Goal: Share content: Share content

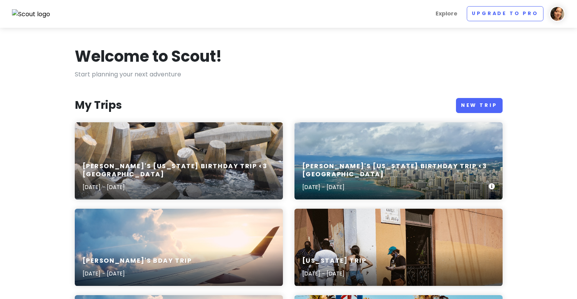
click at [343, 170] on h6 "[PERSON_NAME]'s [US_STATE] Birthday Trip <3 [GEOGRAPHIC_DATA]" at bounding box center [395, 170] width 187 height 16
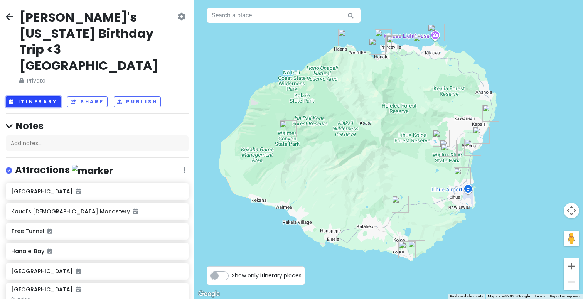
click at [34, 96] on button "Itinerary" at bounding box center [33, 101] width 55 height 11
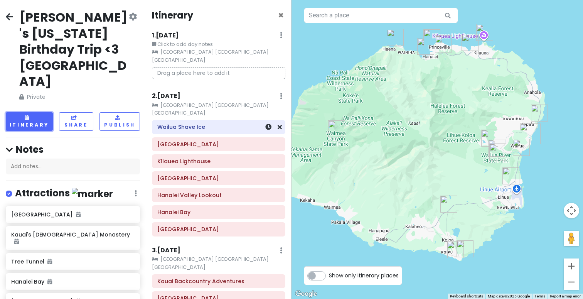
click at [232, 123] on h6 "Wailua Shave Ice" at bounding box center [218, 126] width 123 height 7
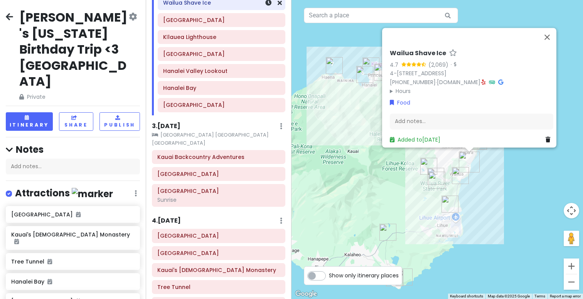
scroll to position [127, 0]
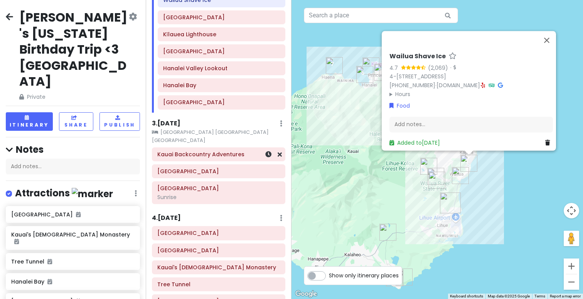
click at [229, 151] on h6 "Kauai Backcountry Adventures" at bounding box center [218, 154] width 123 height 7
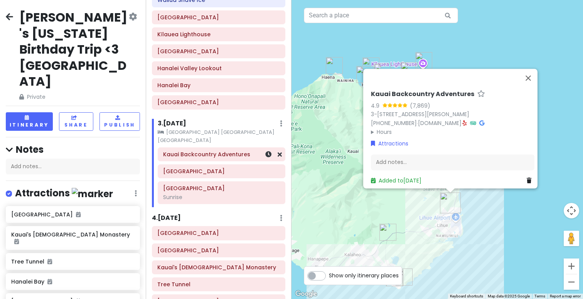
scroll to position [141, 0]
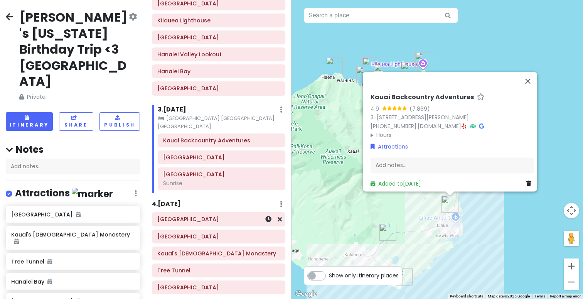
click at [214, 216] on h6 "Wailua River State Park" at bounding box center [218, 219] width 123 height 7
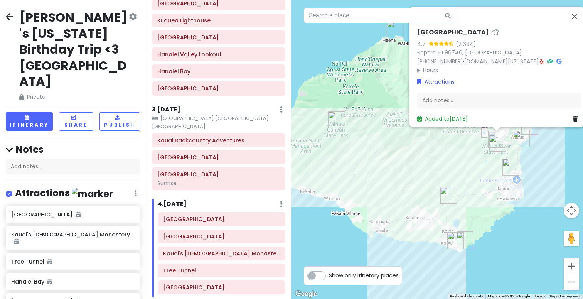
drag, startPoint x: 320, startPoint y: 231, endPoint x: 377, endPoint y: 191, distance: 69.6
click at [377, 191] on div "Wailua River State Park 4.7 (2,694) Kapaʻa, HI 96746, USA (808) 274-3444 · dlnr…" at bounding box center [436, 149] width 291 height 299
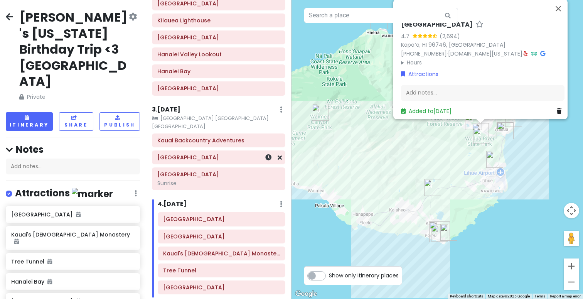
click at [226, 154] on h6 "Poipu Beach" at bounding box center [218, 157] width 123 height 7
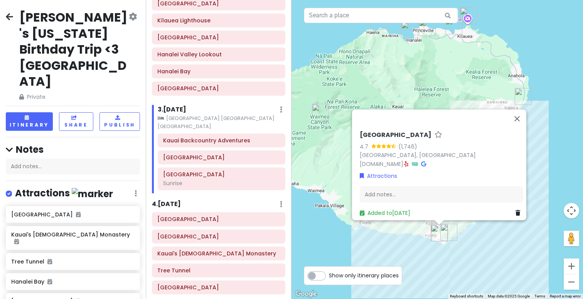
click at [398, 171] on div "Attractions" at bounding box center [441, 175] width 163 height 8
click at [397, 160] on link "www.hawaiigaga.com" at bounding box center [382, 164] width 44 height 8
click at [329, 268] on div "Show only itinerary places" at bounding box center [353, 275] width 98 height 19
click at [246, 135] on div "Kauai Backcountry Adventures" at bounding box center [221, 140] width 117 height 11
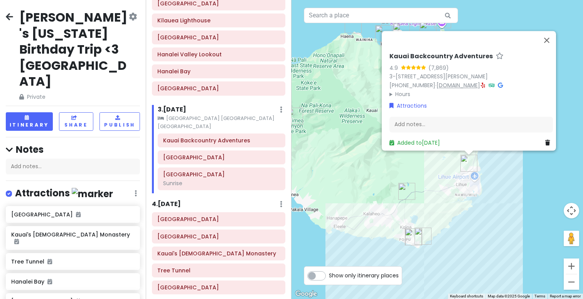
click at [457, 81] on link "[DOMAIN_NAME]" at bounding box center [458, 85] width 44 height 8
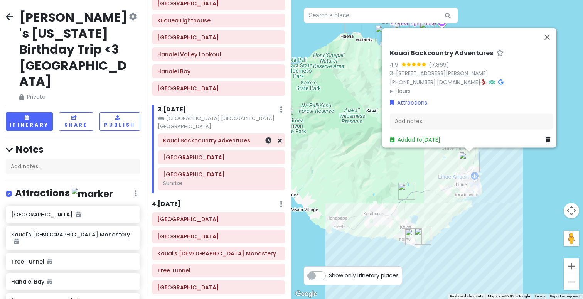
click at [241, 137] on h6 "Kauai Backcountry Adventures" at bounding box center [221, 140] width 117 height 7
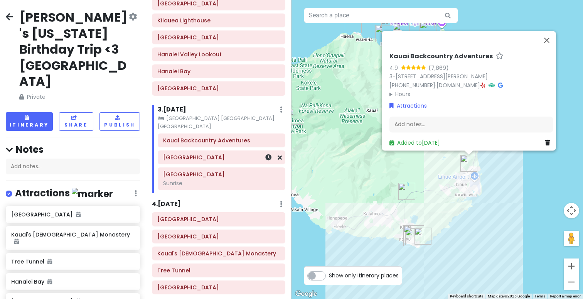
click at [221, 154] on h6 "[GEOGRAPHIC_DATA]" at bounding box center [221, 157] width 117 height 7
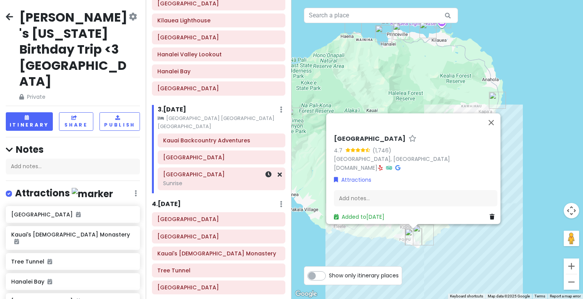
click at [207, 180] on div "Sunrise" at bounding box center [221, 183] width 117 height 7
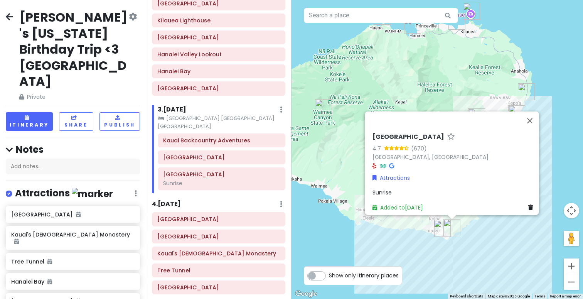
drag, startPoint x: 304, startPoint y: 237, endPoint x: 333, endPoint y: 228, distance: 30.7
click at [333, 228] on div "Shipwreck Beach 4.7 (670) Shipwreck Beach, Poipu, HI 96756, USA Attractions Sun…" at bounding box center [436, 149] width 291 height 299
click at [321, 186] on div "Shipwreck Beach 4.7 (670) Shipwreck Beach, Poipu, HI 96756, USA Attractions Sun…" at bounding box center [436, 149] width 291 height 299
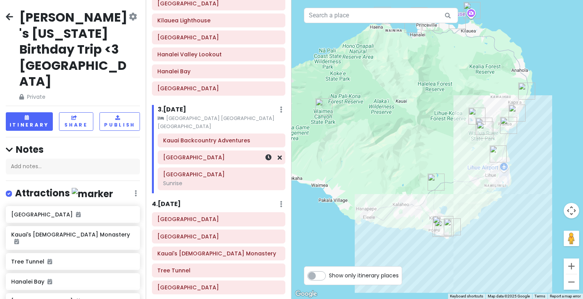
click at [232, 151] on div "[GEOGRAPHIC_DATA]" at bounding box center [221, 157] width 127 height 13
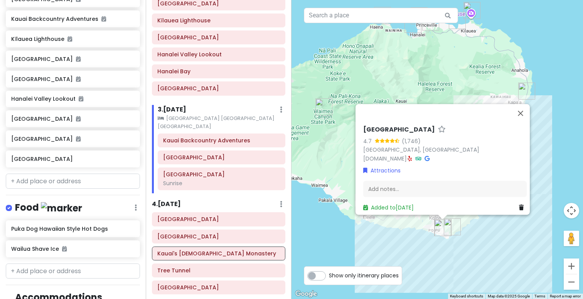
scroll to position [347, 0]
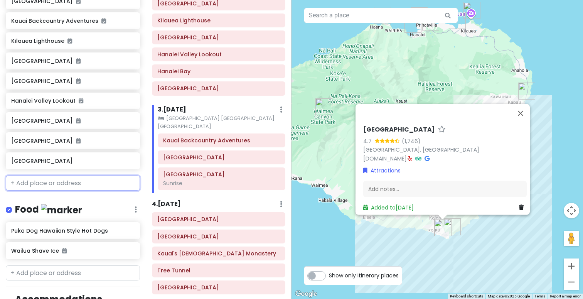
click at [75, 175] on input "text" at bounding box center [73, 182] width 134 height 15
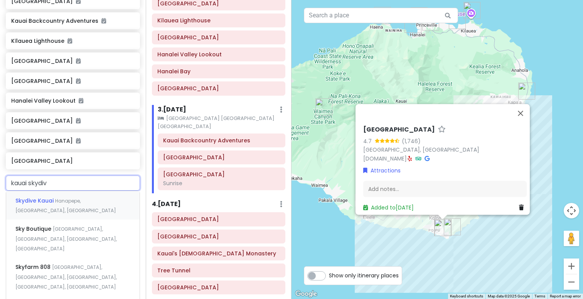
type input "kauai skydive"
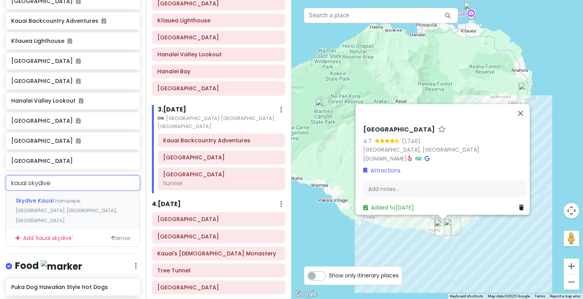
click at [65, 197] on span "Hanapepe, Kauai, HI, USA" at bounding box center [65, 210] width 101 height 26
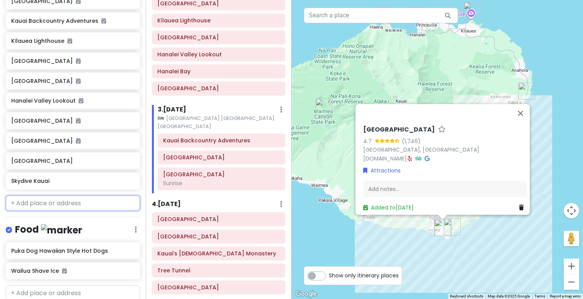
scroll to position [366, 0]
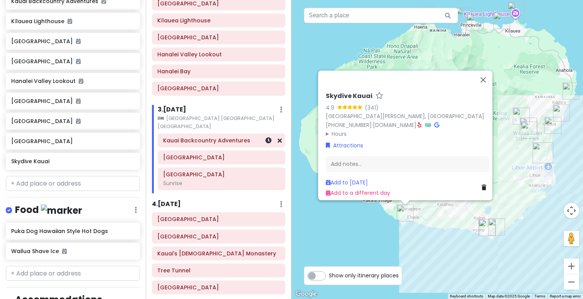
click at [222, 137] on h6 "Kauai Backcountry Adventures" at bounding box center [221, 140] width 117 height 7
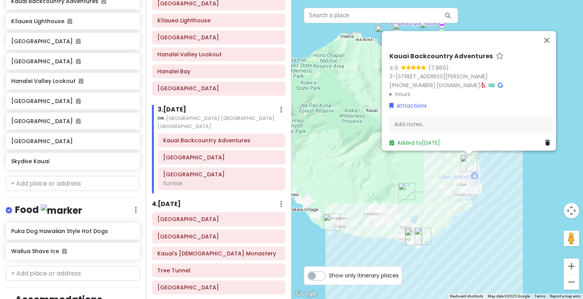
click at [404, 90] on summary "Hours" at bounding box center [470, 94] width 163 height 8
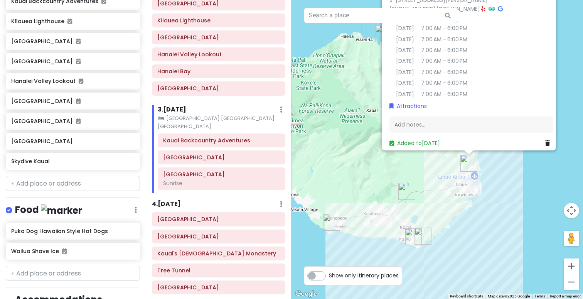
click at [414, 81] on small "[DATE]" at bounding box center [405, 82] width 18 height 8
click at [500, 62] on details "Hours Monday 7:00 AM – 6:00 PM Tuesday 7:00 AM – 6:00 PM Wednesday 7:00 AM – 6:…" at bounding box center [470, 55] width 163 height 85
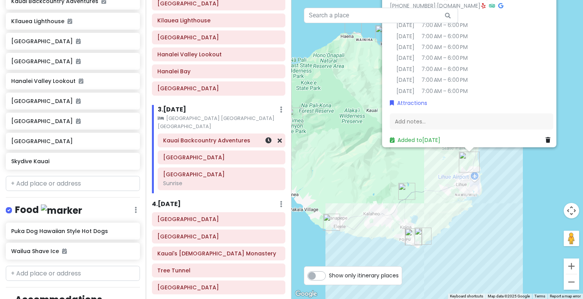
click at [237, 137] on h6 "Kauai Backcountry Adventures" at bounding box center [221, 140] width 117 height 7
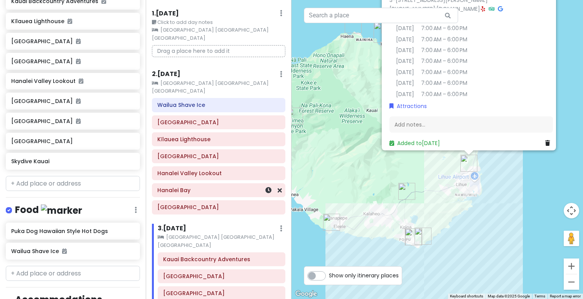
scroll to position [21, 0]
click at [223, 80] on small "[GEOGRAPHIC_DATA] [GEOGRAPHIC_DATA] [GEOGRAPHIC_DATA]" at bounding box center [218, 88] width 133 height 16
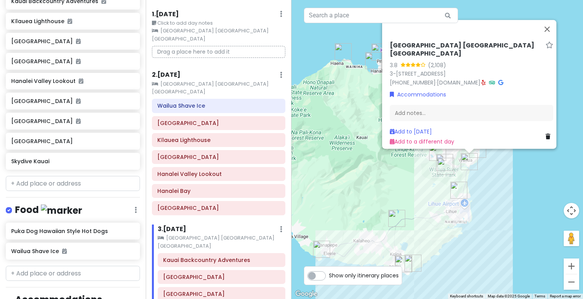
click at [219, 70] on div "2 . Thu 11/13 Add Day Notes Clear Lodging Delete Day" at bounding box center [218, 76] width 133 height 13
click at [223, 136] on h6 "Kīlauea Lighthouse" at bounding box center [218, 139] width 123 height 7
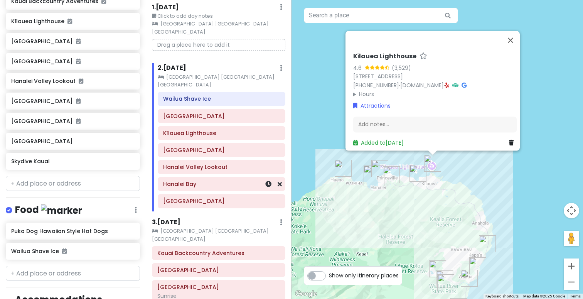
scroll to position [30, 0]
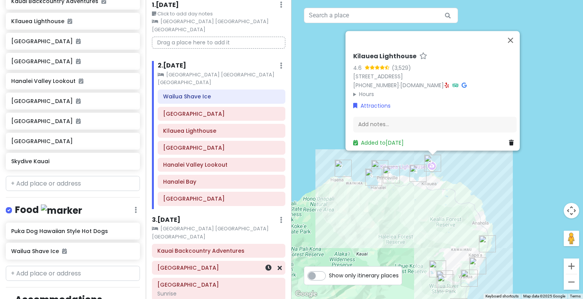
click at [238, 262] on div "[GEOGRAPHIC_DATA]" at bounding box center [218, 267] width 123 height 11
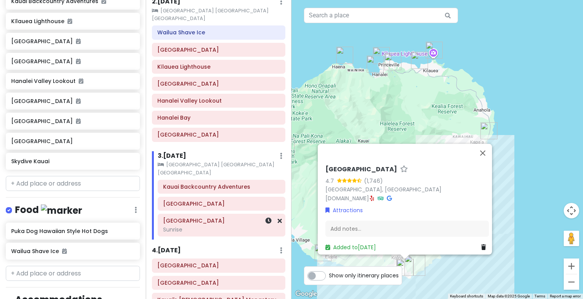
scroll to position [95, 0]
click at [228, 183] on h6 "Kauai Backcountry Adventures" at bounding box center [221, 186] width 117 height 7
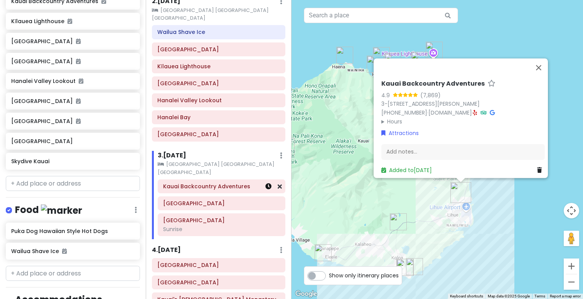
click at [265, 182] on link at bounding box center [268, 186] width 6 height 9
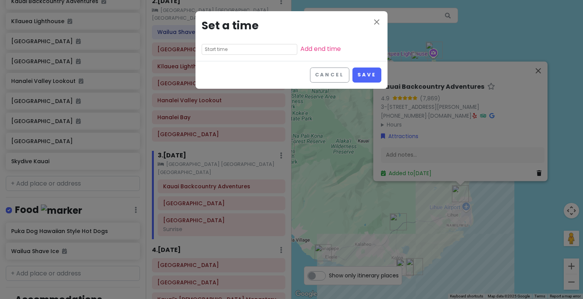
click at [238, 53] on input "text" at bounding box center [250, 49] width 96 height 11
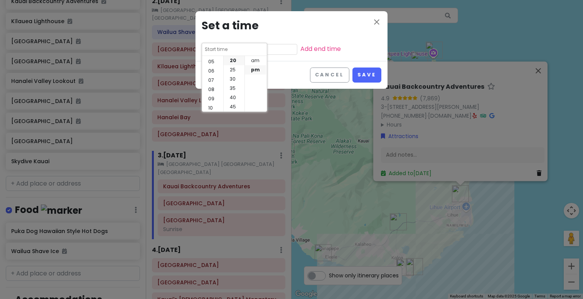
scroll to position [54, 0]
click at [214, 88] on li "09" at bounding box center [212, 90] width 21 height 9
type input "9:20 pm"
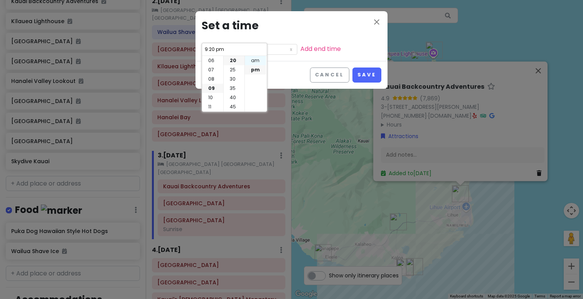
click at [253, 61] on li "am" at bounding box center [255, 60] width 21 height 9
type input "9:20 am"
click at [232, 63] on li "00" at bounding box center [234, 60] width 21 height 9
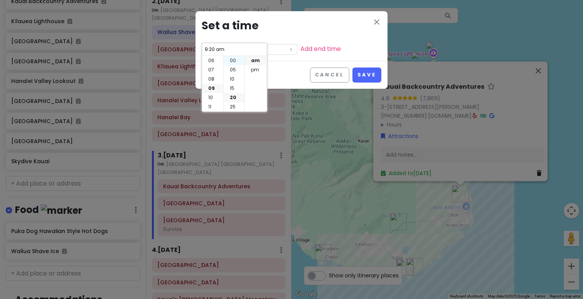
type input "9:00 am"
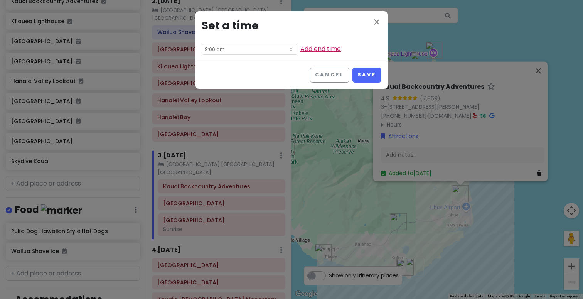
click at [302, 51] on link "Add end time" at bounding box center [320, 48] width 40 height 9
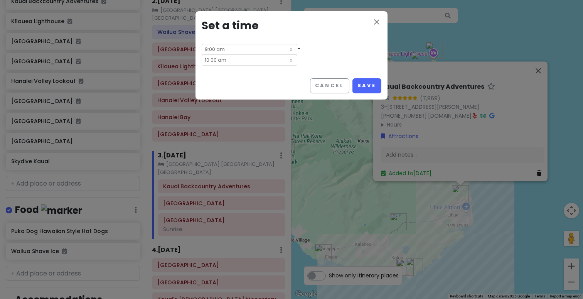
click at [297, 55] on input "10:00 am" at bounding box center [250, 60] width 96 height 11
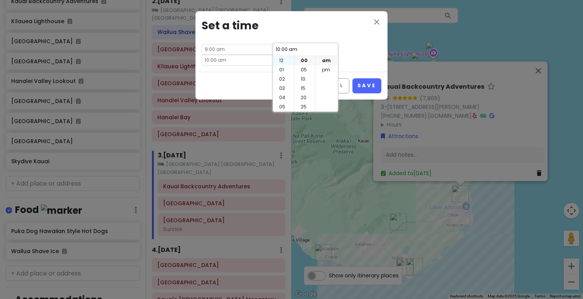
click at [285, 61] on li "12" at bounding box center [283, 60] width 21 height 9
type input "12:00 am"
click at [328, 71] on li "pm" at bounding box center [326, 69] width 21 height 9
type input "12:00 pm"
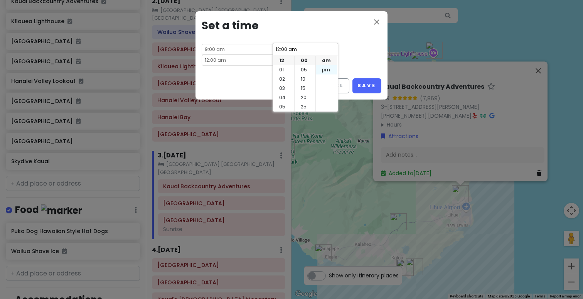
type input "12:00 pm"
click at [372, 78] on button "Save" at bounding box center [366, 85] width 29 height 15
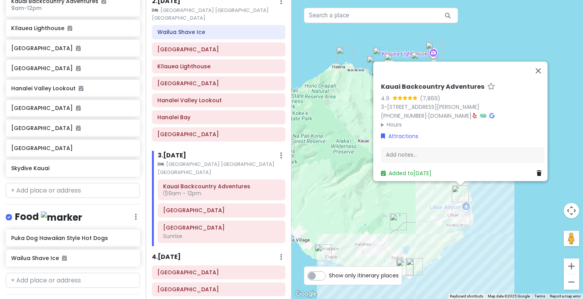
scroll to position [374, 0]
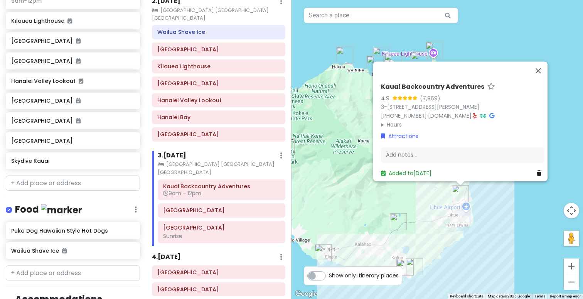
click at [343, 190] on div "Kauai Backcountry Adventures 4.9 (7,869) 3-4131 Kuhio Hwy, Lihue, HI 96766, USA…" at bounding box center [436, 149] width 291 height 299
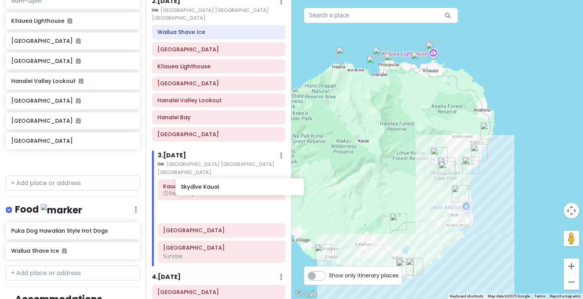
drag, startPoint x: 54, startPoint y: 122, endPoint x: 222, endPoint y: 187, distance: 181.0
click at [222, 187] on div "Nish's Hawaii Birthday Trip <3 Kaui Private Change Dates Make a Copy Delete Tri…" at bounding box center [291, 149] width 583 height 299
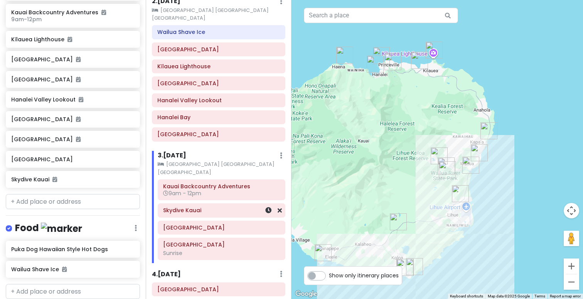
scroll to position [354, 0]
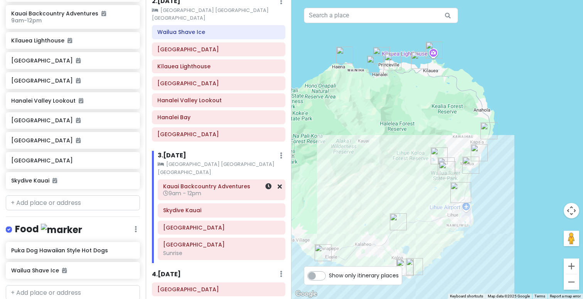
click at [225, 190] on h6 "9am - 12pm" at bounding box center [221, 193] width 117 height 7
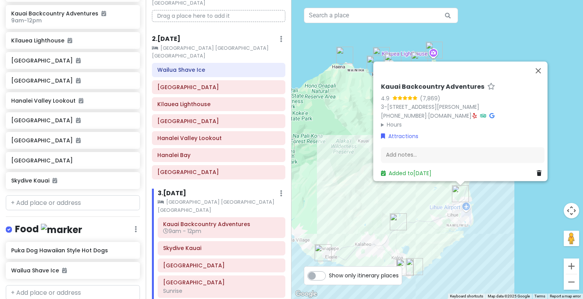
scroll to position [37, 0]
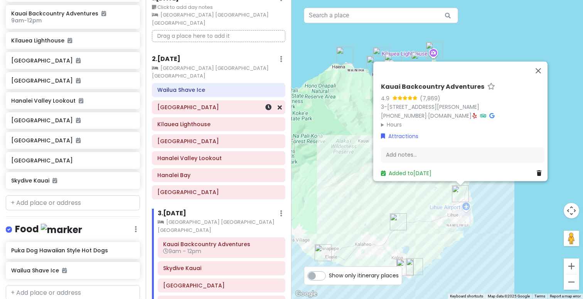
click at [211, 104] on h6 "[GEOGRAPHIC_DATA]" at bounding box center [218, 107] width 123 height 7
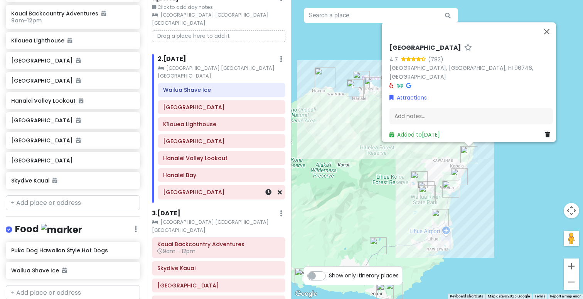
click at [197, 189] on h6 "[GEOGRAPHIC_DATA]" at bounding box center [221, 192] width 117 height 7
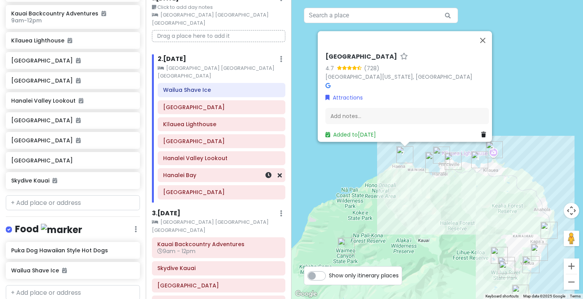
click at [200, 172] on h6 "Hanalei Bay" at bounding box center [221, 175] width 117 height 7
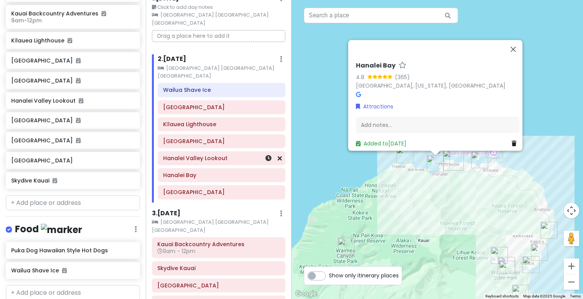
click at [201, 153] on div "Hanalei Valley Lookout" at bounding box center [221, 158] width 117 height 11
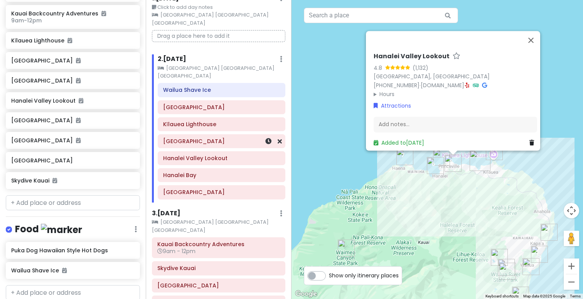
click at [203, 136] on div "[GEOGRAPHIC_DATA]" at bounding box center [221, 141] width 117 height 11
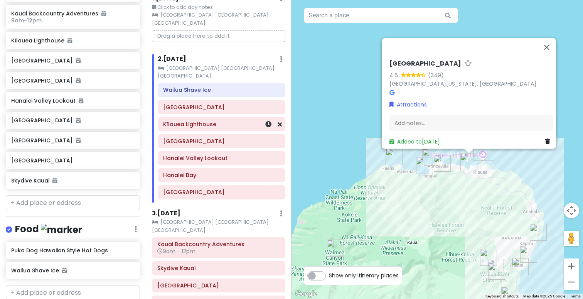
click at [204, 119] on div "Kīlauea Lighthouse" at bounding box center [221, 124] width 117 height 11
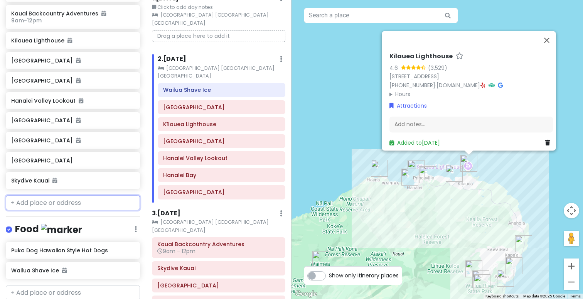
click at [43, 195] on input "text" at bounding box center [73, 202] width 134 height 15
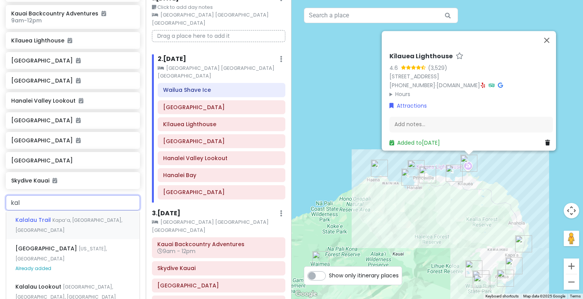
type input "kala"
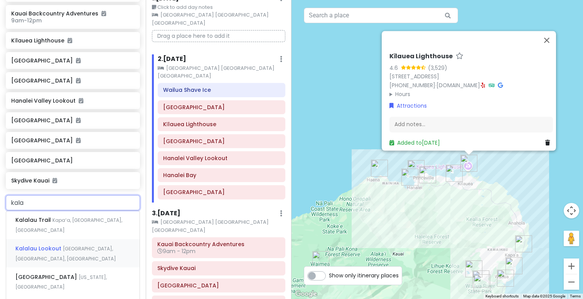
click at [43, 244] on span "Kalalau Lookout" at bounding box center [38, 248] width 47 height 8
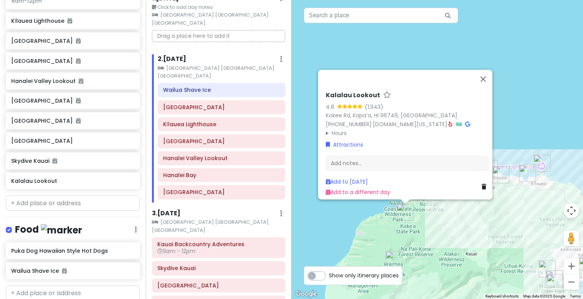
click at [514, 99] on div "Kalalau Lookout 4.8 (1,943) Kokee Rd, Kapaʻa, HI 96746, USA (808) 274-3444 · dl…" at bounding box center [436, 149] width 291 height 299
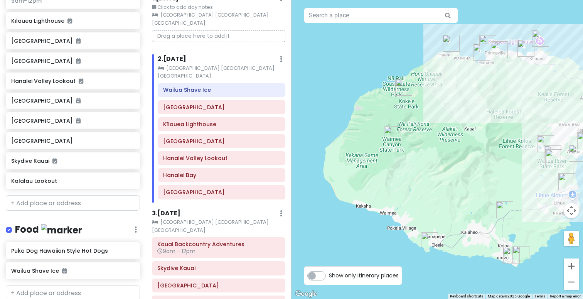
drag, startPoint x: 446, startPoint y: 257, endPoint x: 443, endPoint y: 126, distance: 130.7
click at [443, 126] on div at bounding box center [436, 149] width 291 height 299
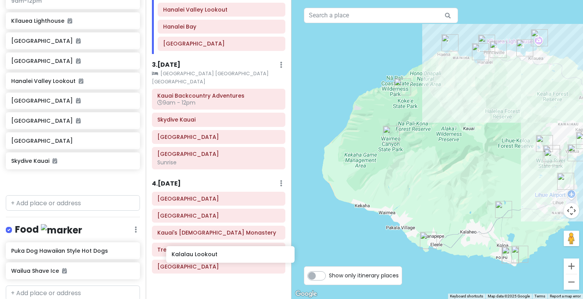
scroll to position [188, 0]
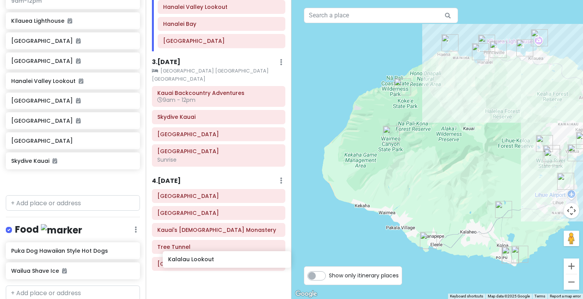
drag, startPoint x: 73, startPoint y: 141, endPoint x: 230, endPoint y: 260, distance: 196.2
click at [230, 260] on div "Nish's Hawaii Birthday Trip <3 Kaui Private Change Dates Make a Copy Delete Tri…" at bounding box center [291, 149] width 583 height 299
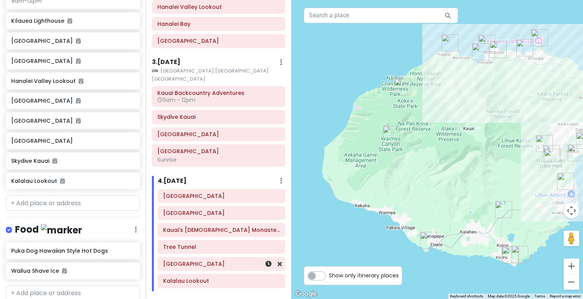
scroll to position [354, 0]
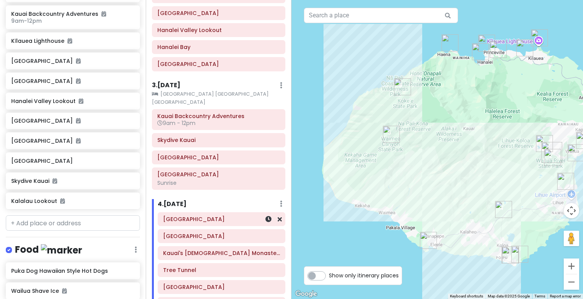
click at [224, 216] on h6 "[GEOGRAPHIC_DATA]" at bounding box center [221, 219] width 117 height 7
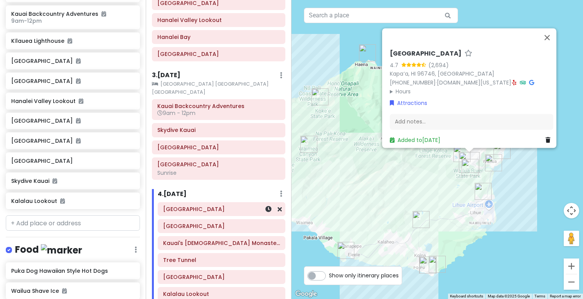
scroll to position [182, 0]
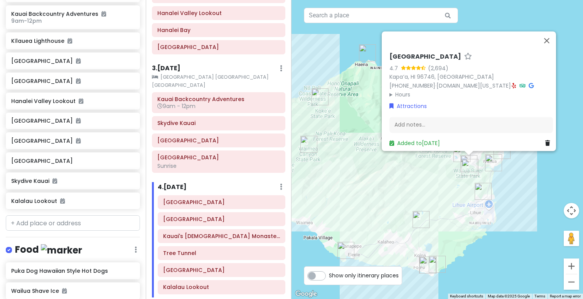
click at [418, 54] on h6 "[GEOGRAPHIC_DATA]" at bounding box center [425, 57] width 72 height 8
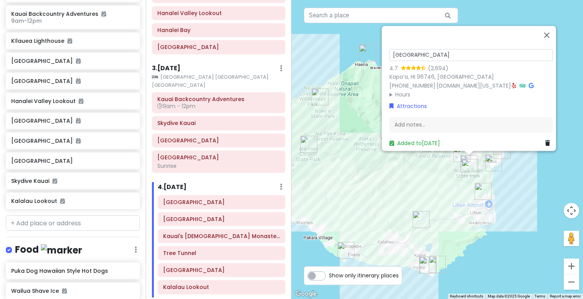
click at [421, 66] on icon at bounding box center [423, 68] width 5 height 4
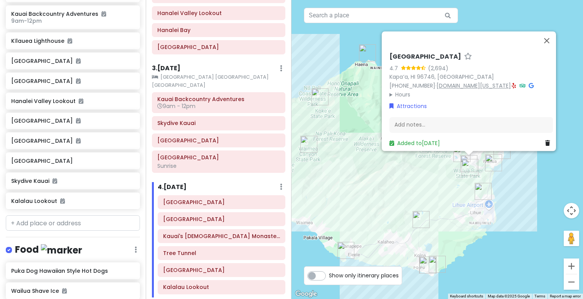
click at [453, 83] on link "dlnr.hawaii.gov" at bounding box center [473, 86] width 74 height 8
click at [204, 216] on h6 "[GEOGRAPHIC_DATA]" at bounding box center [221, 219] width 117 height 7
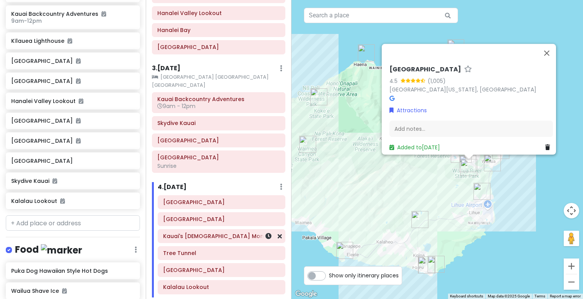
click at [197, 232] on h6 "Kauai's [DEMOGRAPHIC_DATA] Monastery" at bounding box center [221, 235] width 117 height 7
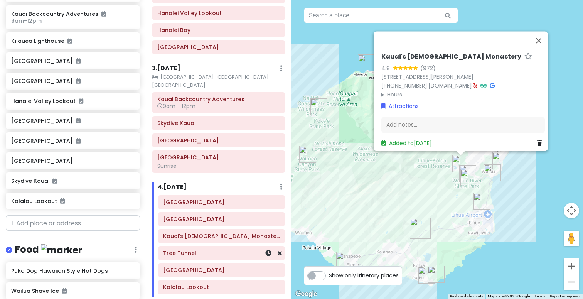
click at [193, 248] on div "Tree Tunnel" at bounding box center [221, 253] width 117 height 11
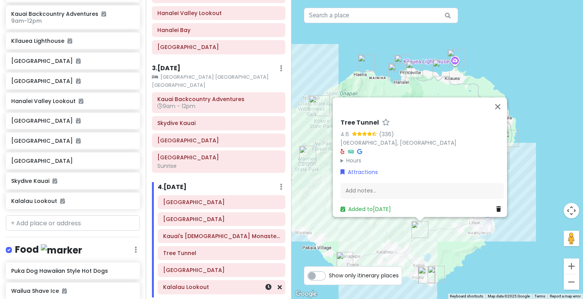
click at [189, 283] on h6 "Kalalau Lookout" at bounding box center [221, 286] width 117 height 7
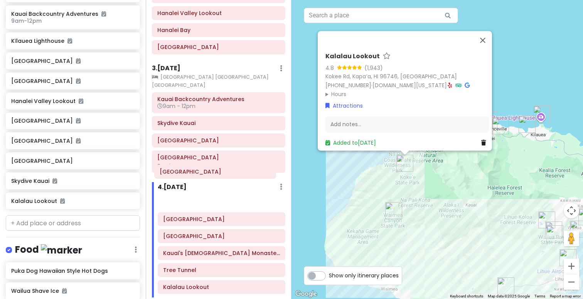
drag, startPoint x: 193, startPoint y: 250, endPoint x: 189, endPoint y: 175, distance: 74.9
click at [189, 195] on div "Wailua River State Park Wailua Falls Kauai's Hindu Monastery Tree Tunnel Waimea…" at bounding box center [221, 246] width 139 height 102
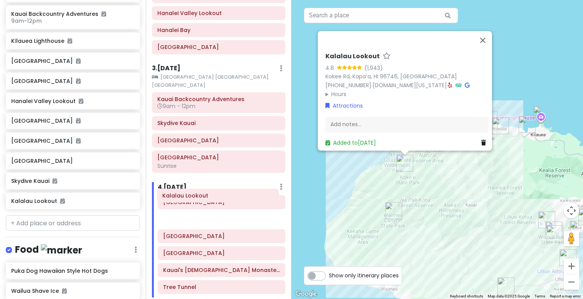
drag, startPoint x: 186, startPoint y: 263, endPoint x: 184, endPoint y: 195, distance: 67.9
click at [184, 195] on div "Waimea Canyon State Park Wailua River State Park Wailua Falls Kauai's Hindu Mon…" at bounding box center [221, 246] width 139 height 102
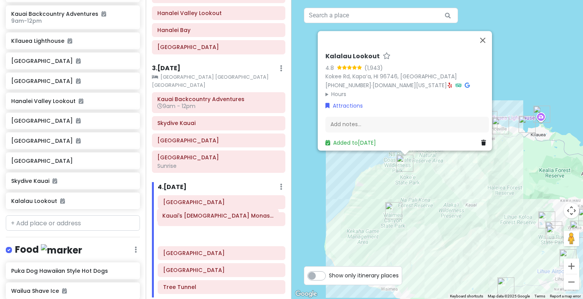
drag, startPoint x: 186, startPoint y: 246, endPoint x: 185, endPoint y: 215, distance: 31.2
click at [185, 215] on div "Waimea Canyon State Park Kalalau Lookout Wailua River State Park Wailua Falls K…" at bounding box center [221, 246] width 139 height 102
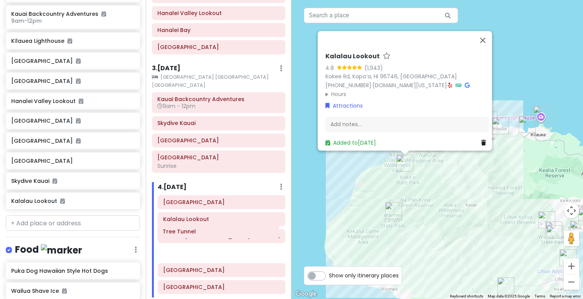
drag, startPoint x: 185, startPoint y: 263, endPoint x: 185, endPoint y: 231, distance: 32.4
click at [185, 231] on div "Waimea Canyon State Park Kalalau Lookout Kauai's Hindu Monastery Wailua River S…" at bounding box center [221, 246] width 139 height 102
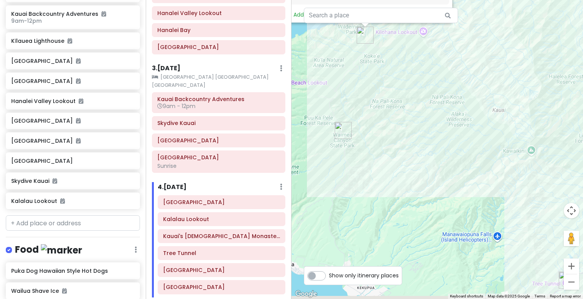
drag, startPoint x: 466, startPoint y: 271, endPoint x: 347, endPoint y: 188, distance: 145.0
click at [347, 188] on div "Kalalau Lookout 4.8 (1,943) Kokee Rd, Kapaʻa, HI 96746, USA (808) 274-3444 · dl…" at bounding box center [436, 149] width 291 height 299
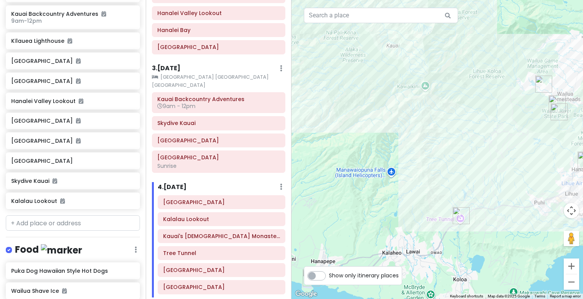
drag, startPoint x: 457, startPoint y: 202, endPoint x: 359, endPoint y: 148, distance: 112.3
click at [359, 148] on div "Kalalau Lookout 4.8 (1,943) Kokee Rd, Kapaʻa, HI 96746, USA (808) 274-3444 · dl…" at bounding box center [436, 149] width 291 height 299
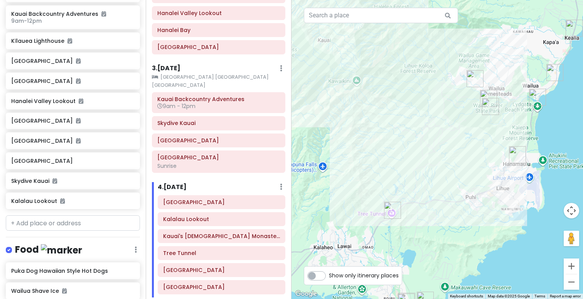
drag, startPoint x: 436, startPoint y: 170, endPoint x: 369, endPoint y: 170, distance: 67.1
click at [369, 170] on div "Kalalau Lookout 4.8 (1,943) Kokee Rd, Kapaʻa, HI 96746, USA (808) 274-3444 · dl…" at bounding box center [436, 149] width 291 height 299
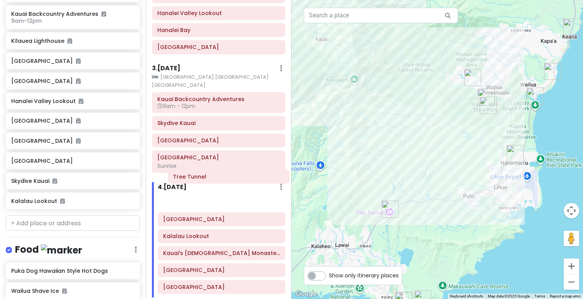
drag, startPoint x: 186, startPoint y: 232, endPoint x: 196, endPoint y: 179, distance: 53.8
click at [196, 195] on div "Waimea Canyon State Park Kalalau Lookout Kauai's Hindu Monastery Tree Tunnel Wa…" at bounding box center [221, 246] width 139 height 102
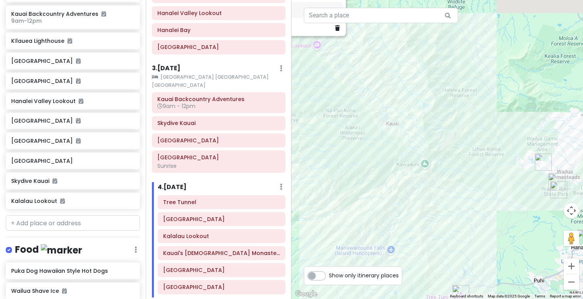
drag, startPoint x: 359, startPoint y: 163, endPoint x: 431, endPoint y: 248, distance: 110.5
click at [431, 248] on div "Kalalau Lookout 4.8 (1,943) Kokee Rd, Kapaʻa, HI 96746, USA (808) 274-3444 · dl…" at bounding box center [436, 149] width 291 height 299
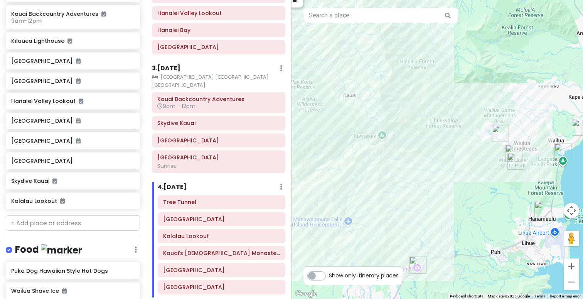
drag, startPoint x: 404, startPoint y: 197, endPoint x: 325, endPoint y: 149, distance: 93.0
click at [325, 149] on div "Kalalau Lookout 4.8 (1,943) Kokee Rd, Kapaʻa, HI 96746, USA (808) 274-3444 · dl…" at bounding box center [436, 149] width 291 height 299
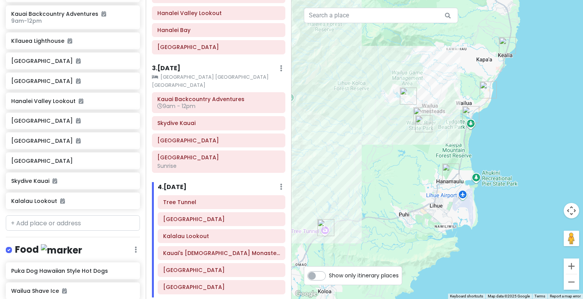
drag, startPoint x: 413, startPoint y: 178, endPoint x: 345, endPoint y: 154, distance: 71.9
click at [345, 154] on div "Kalalau Lookout 4.8 (1,943) Kokee Rd, Kapaʻa, HI 96746, USA (808) 274-3444 · dl…" at bounding box center [436, 149] width 291 height 299
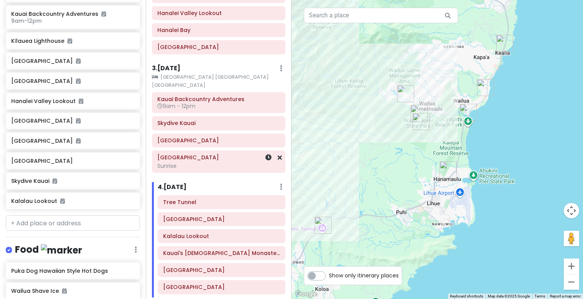
click at [183, 162] on div "Sunrise" at bounding box center [218, 165] width 123 height 7
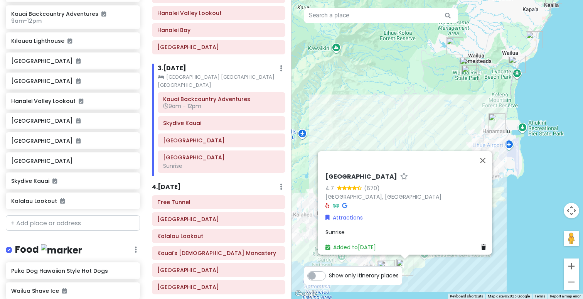
click at [344, 228] on div "Sunrise" at bounding box center [406, 232] width 163 height 8
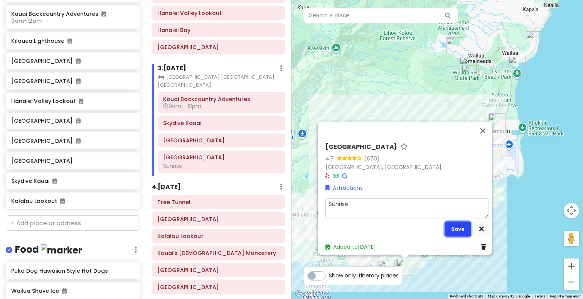
click at [449, 226] on button "Save" at bounding box center [458, 228] width 27 height 15
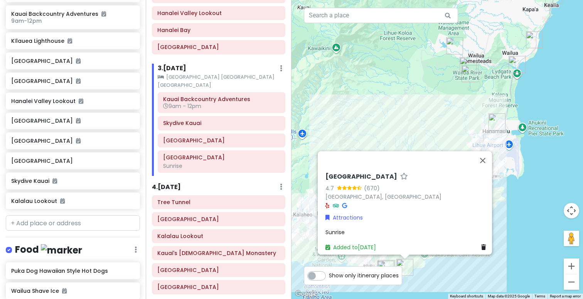
click at [242, 47] on div "Itinerary × 1 . Wed 11/12 Edit Day Notes Clear Lodging Delete Day Click to add …" at bounding box center [219, 149] width 146 height 299
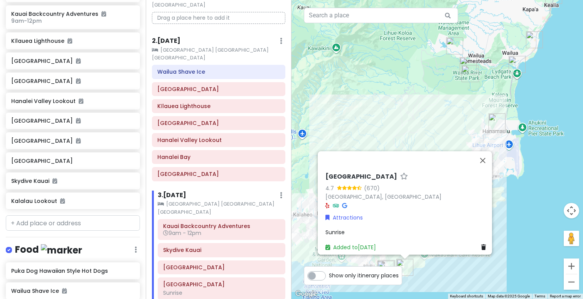
scroll to position [45, 0]
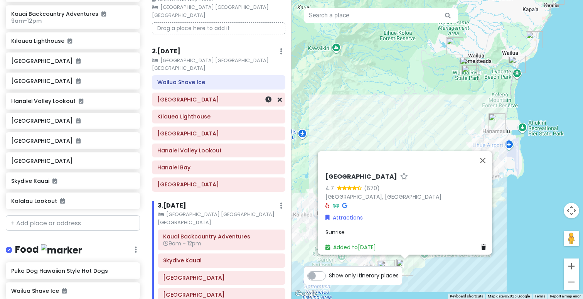
click at [224, 94] on div "[GEOGRAPHIC_DATA]" at bounding box center [218, 99] width 123 height 11
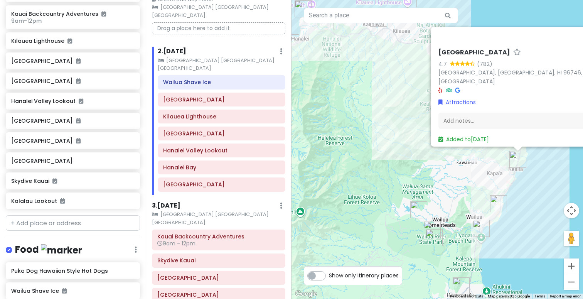
drag, startPoint x: 344, startPoint y: 153, endPoint x: 408, endPoint y: 161, distance: 64.5
click at [408, 161] on div "Keālia Beach 4.7 (782) Keālia Beach, Kapaʻa, HI 96746, USA Attractions Add note…" at bounding box center [436, 149] width 291 height 299
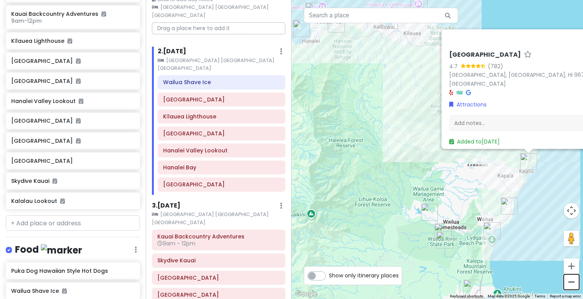
click at [572, 283] on button "Zoom out" at bounding box center [571, 281] width 15 height 15
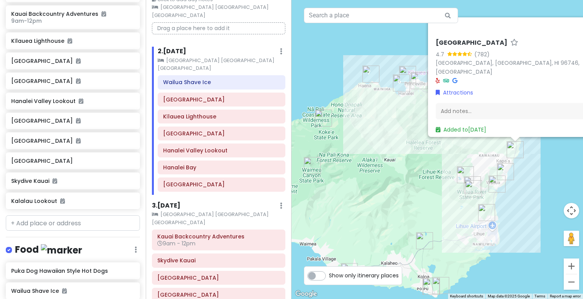
drag, startPoint x: 379, startPoint y: 168, endPoint x: 414, endPoint y: 166, distance: 35.2
click at [414, 166] on div "Keālia Beach 4.7 (782) Keālia Beach, Kapaʻa, HI 96746, USA Attractions Add note…" at bounding box center [436, 149] width 291 height 299
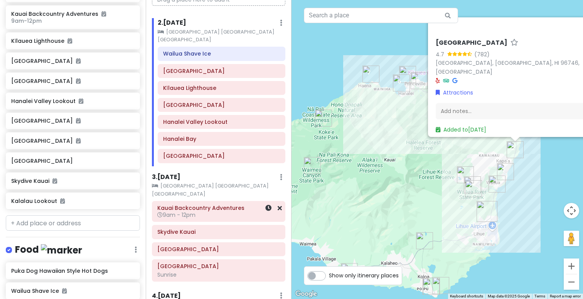
scroll to position [74, 0]
click at [232, 211] on h6 "9am - 12pm" at bounding box center [218, 214] width 123 height 7
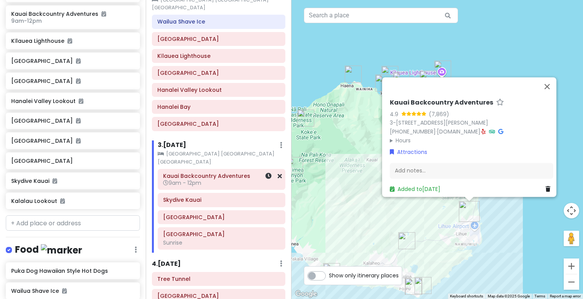
scroll to position [112, 0]
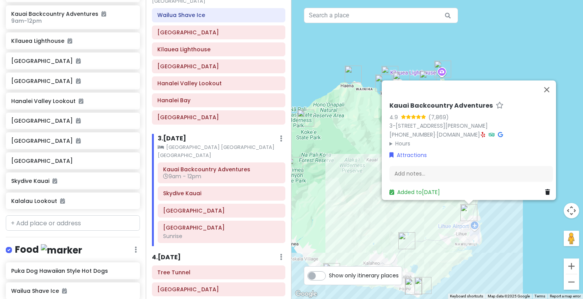
click at [404, 239] on img "Tree Tunnel" at bounding box center [406, 240] width 17 height 17
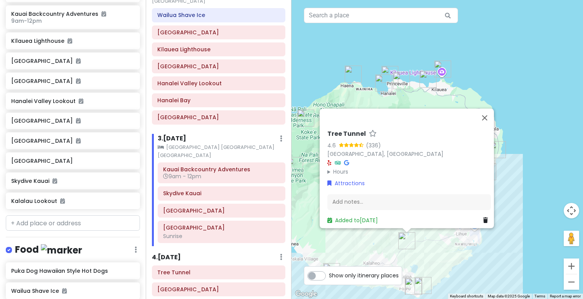
click at [375, 237] on div "Tree Tunnel 4.6 (336) 520 Maluhia Rd, Koloa, HI 96756, USA Hours Monday Open 24…" at bounding box center [436, 149] width 291 height 299
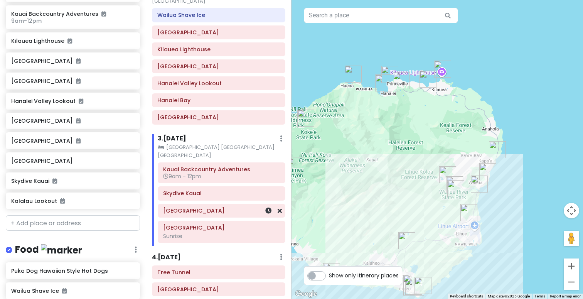
click at [207, 207] on h6 "[GEOGRAPHIC_DATA]" at bounding box center [221, 210] width 117 height 7
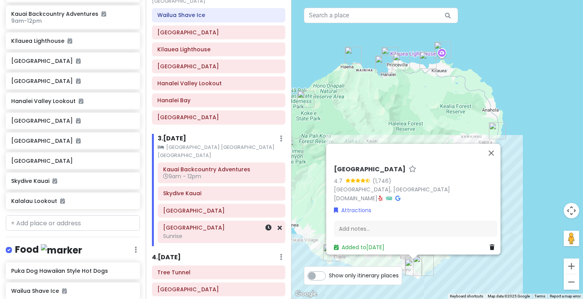
click at [200, 224] on h6 "[GEOGRAPHIC_DATA]" at bounding box center [221, 227] width 117 height 7
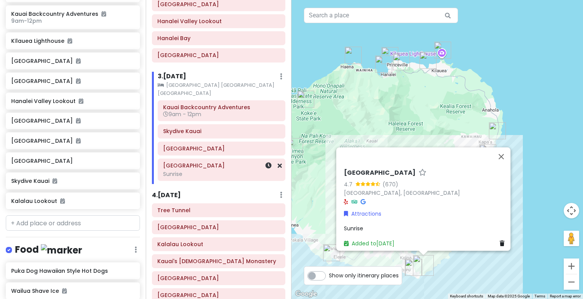
scroll to position [182, 0]
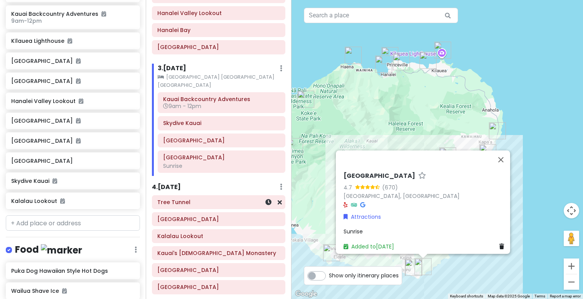
click at [205, 199] on h6 "Tree Tunnel" at bounding box center [218, 202] width 123 height 7
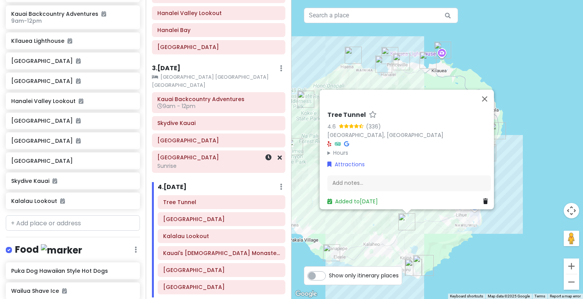
click at [214, 162] on div "Sunrise" at bounding box center [218, 165] width 123 height 7
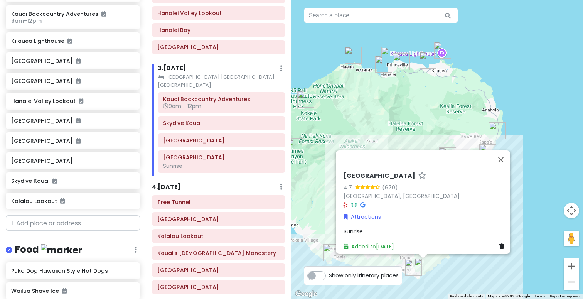
click at [203, 182] on div "4 . Sat 11/15 Add Day Notes Delete Day" at bounding box center [218, 188] width 133 height 13
click at [199, 199] on h6 "Tree Tunnel" at bounding box center [218, 202] width 123 height 7
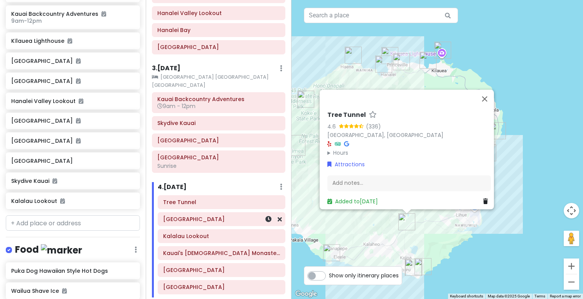
click at [197, 216] on h6 "[GEOGRAPHIC_DATA]" at bounding box center [221, 219] width 117 height 7
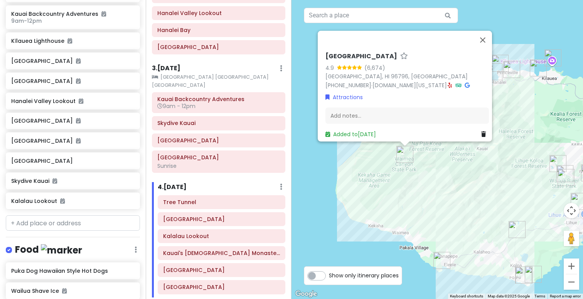
click at [370, 52] on h6 "[GEOGRAPHIC_DATA]" at bounding box center [361, 56] width 72 height 8
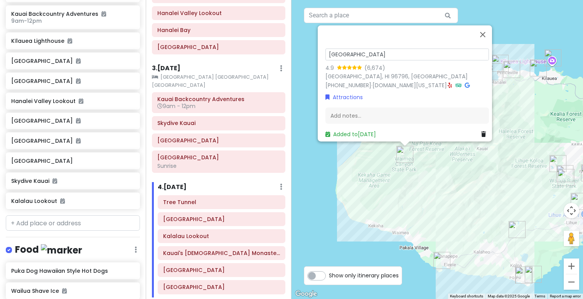
drag, startPoint x: 411, startPoint y: 50, endPoint x: 304, endPoint y: 49, distance: 106.8
click at [304, 49] on div "Waimea Canyon State Park 4.9 (6,674) Waimea, HI 96796, USA (808) 274-3444 · dln…" at bounding box center [436, 149] width 291 height 299
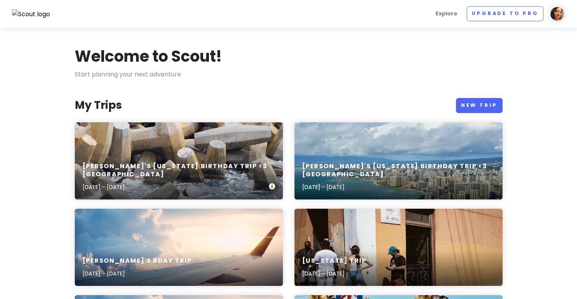
click at [213, 158] on div "[PERSON_NAME]'s [US_STATE] Birthday Trip <3 Kaui [DATE] - [DATE]" at bounding box center [179, 160] width 208 height 77
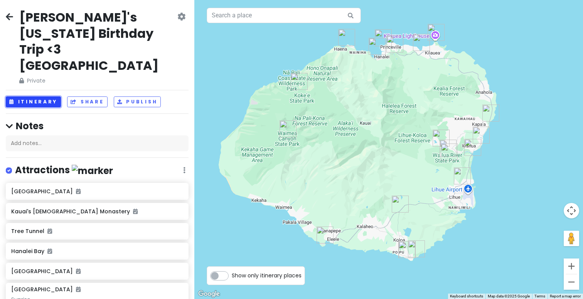
click at [37, 96] on button "Itinerary" at bounding box center [33, 101] width 55 height 11
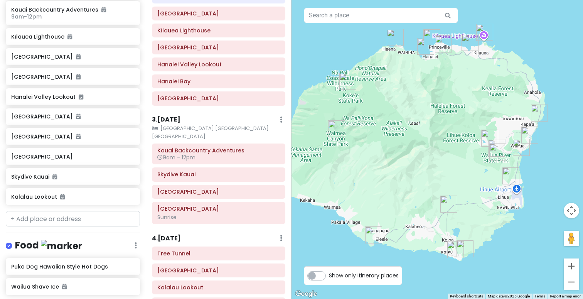
scroll to position [182, 0]
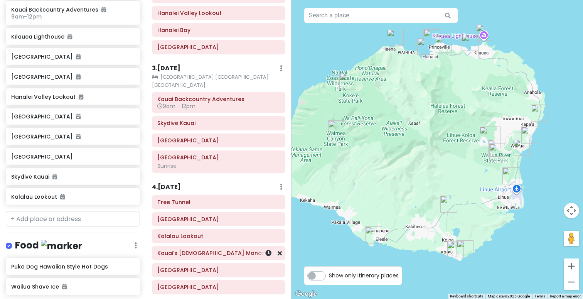
click at [201, 249] on h6 "Kauai's Hindu Monastery" at bounding box center [218, 252] width 123 height 7
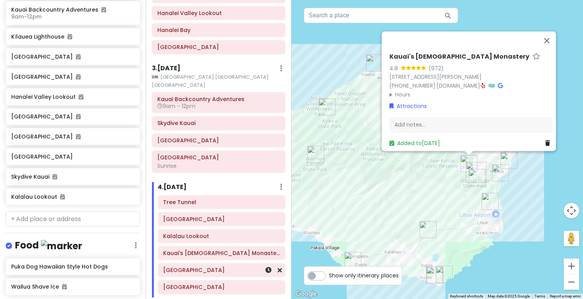
click at [201, 266] on h6 "[GEOGRAPHIC_DATA]" at bounding box center [221, 269] width 117 height 7
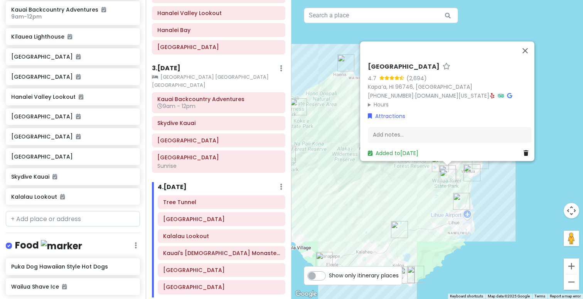
drag, startPoint x: 464, startPoint y: 198, endPoint x: 435, endPoint y: 198, distance: 28.5
click at [435, 198] on div "Wailua River State Park 4.7 (2,694) Kapaʻa, HI 96746, USA (808) 274-3444 · dlnr…" at bounding box center [436, 149] width 291 height 299
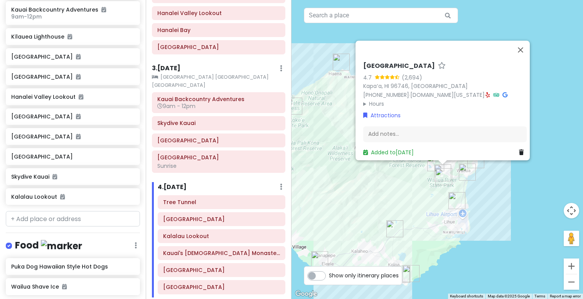
click at [436, 196] on div "Wailua River State Park 4.7 (2,694) Kapaʻa, HI 96746, USA (808) 274-3444 · dlnr…" at bounding box center [436, 149] width 291 height 299
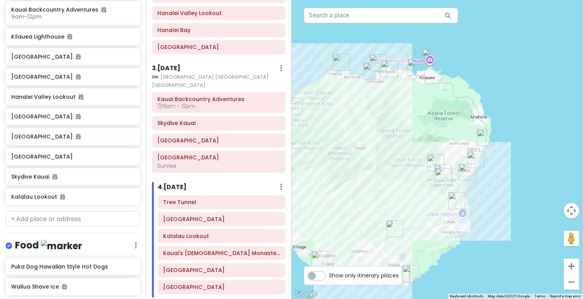
click at [436, 196] on div at bounding box center [436, 149] width 291 height 299
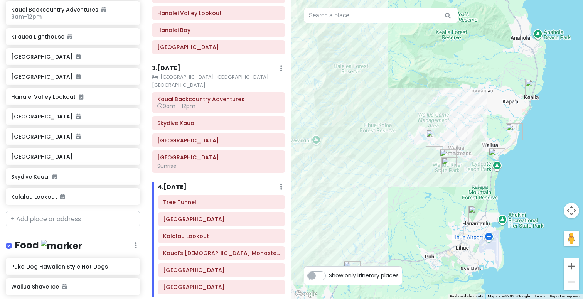
click at [438, 178] on div at bounding box center [436, 149] width 291 height 299
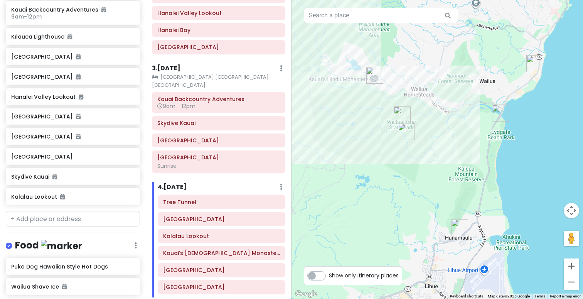
drag, startPoint x: 451, startPoint y: 191, endPoint x: 390, endPoint y: 159, distance: 69.1
click at [390, 159] on div at bounding box center [436, 149] width 291 height 299
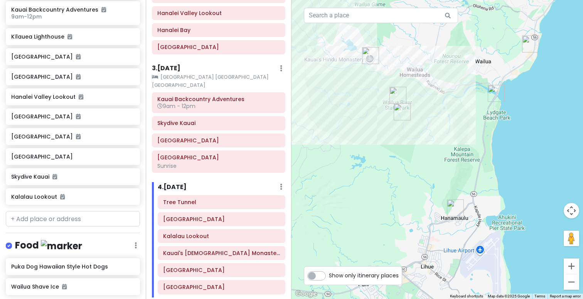
drag, startPoint x: 389, startPoint y: 153, endPoint x: 386, endPoint y: 136, distance: 17.2
click at [386, 136] on div at bounding box center [436, 149] width 291 height 299
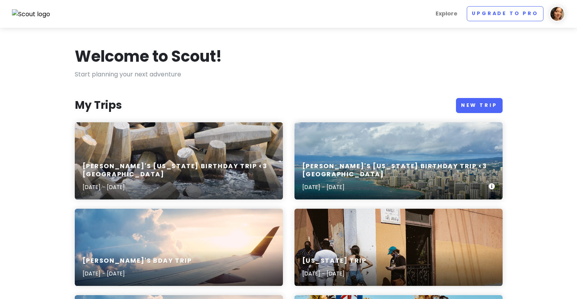
click at [343, 158] on div "Nish's Hawaii Birthday Trip <3 Oahu Nov 8, 2025 - Nov 12, 2025" at bounding box center [399, 160] width 208 height 77
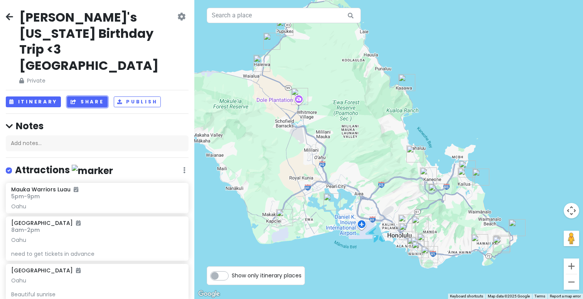
click at [86, 96] on button "Share" at bounding box center [87, 101] width 40 height 11
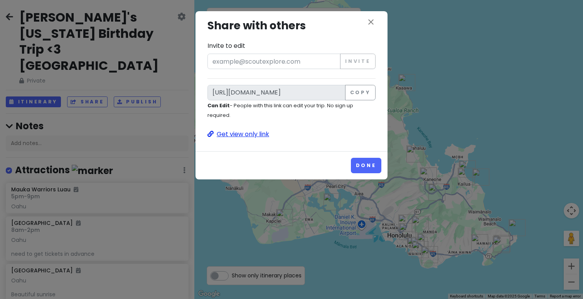
click at [264, 133] on p "Get view only link" at bounding box center [291, 134] width 168 height 10
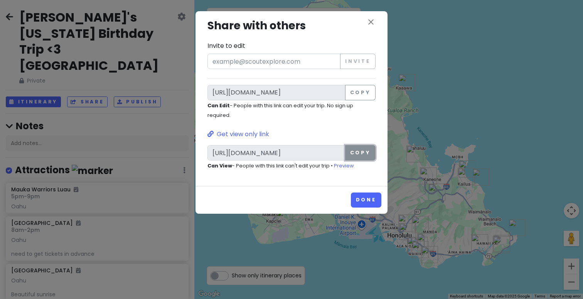
click at [363, 151] on button "Copy" at bounding box center [360, 152] width 30 height 15
click at [7, 14] on div "close Share with others Invite to edit Invite https://scoutexplore.com/t/X5YkGL…" at bounding box center [291, 149] width 583 height 299
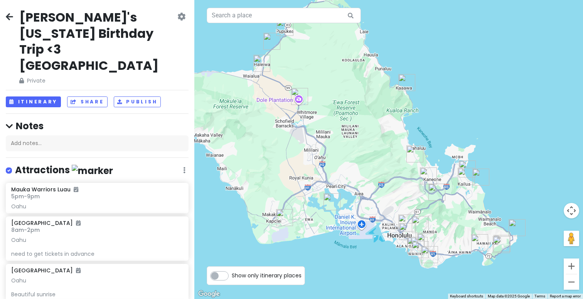
click at [7, 14] on icon at bounding box center [9, 16] width 7 height 6
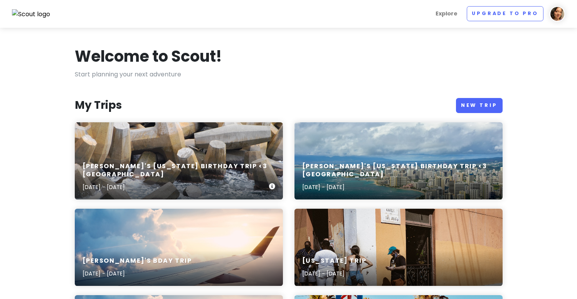
click at [125, 160] on div "Nish's Hawaii Birthday Trip <3 Kaui Nov 12, 2025 - Nov 15, 2025" at bounding box center [179, 160] width 208 height 77
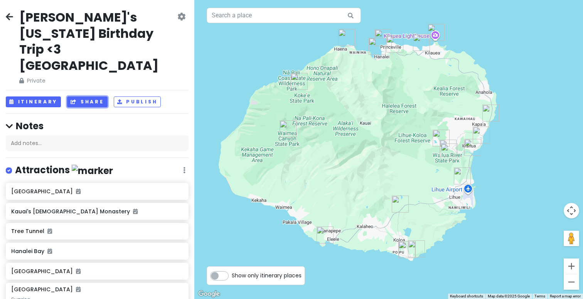
click at [87, 96] on button "Share" at bounding box center [87, 101] width 40 height 11
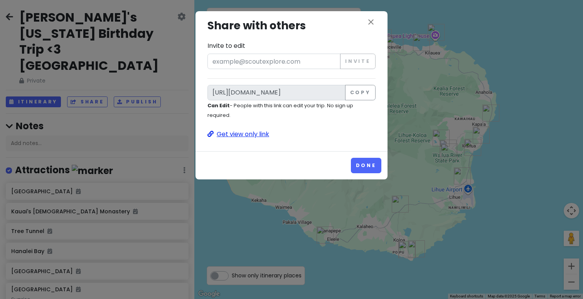
click at [252, 138] on p "Get view only link" at bounding box center [291, 134] width 168 height 10
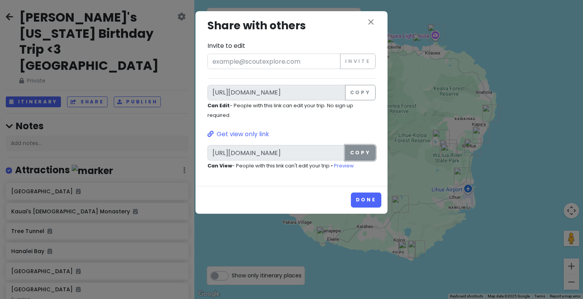
click at [357, 157] on button "Copy" at bounding box center [360, 152] width 30 height 15
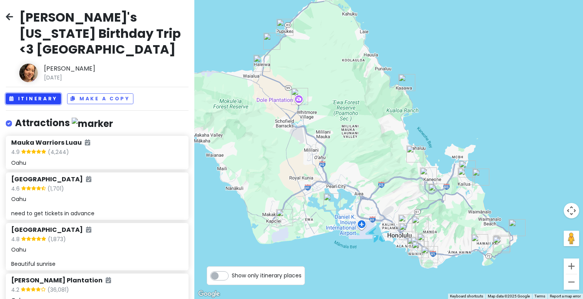
click at [48, 93] on button "Itinerary" at bounding box center [33, 98] width 55 height 11
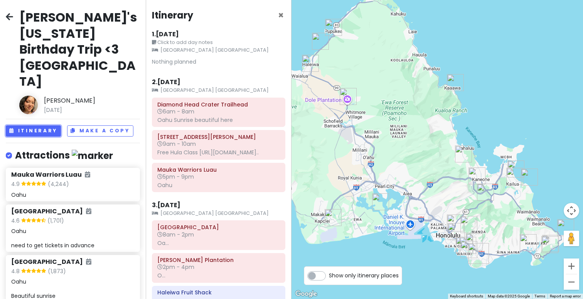
click at [233, 109] on h6 "6am - 8am" at bounding box center [218, 111] width 123 height 7
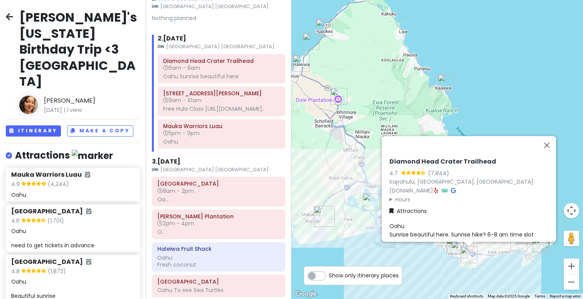
scroll to position [45, 0]
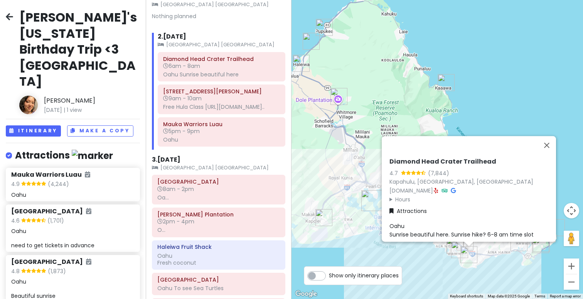
click at [241, 192] on h6 "8am - 2pm" at bounding box center [218, 188] width 123 height 7
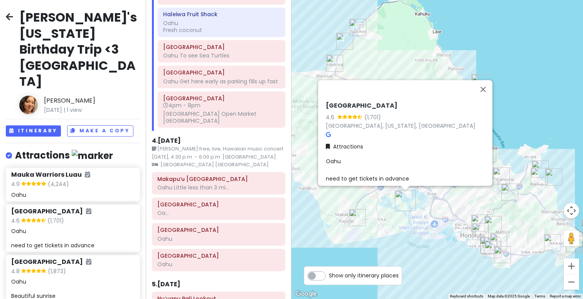
scroll to position [292, 0]
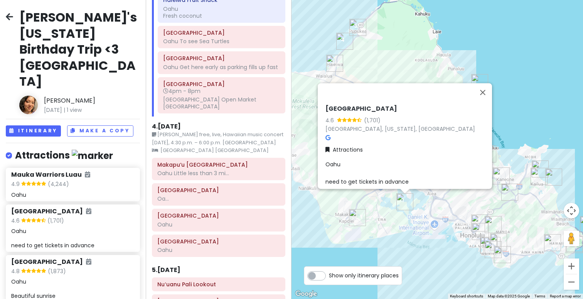
click at [251, 177] on div "Oahu Little less than 3 mi..." at bounding box center [218, 173] width 123 height 7
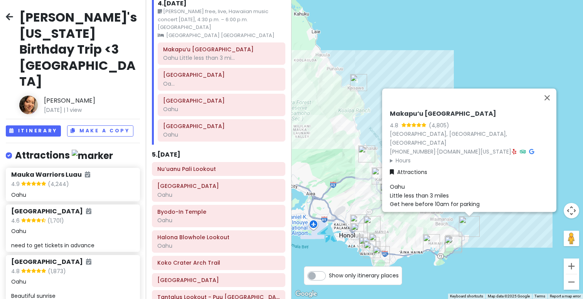
scroll to position [436, 0]
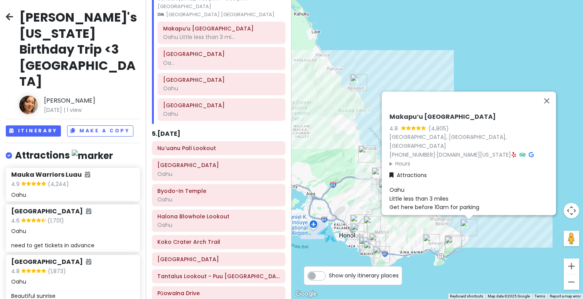
click at [244, 152] on h6 "Nuʻuanu Pali Lookout" at bounding box center [218, 148] width 123 height 7
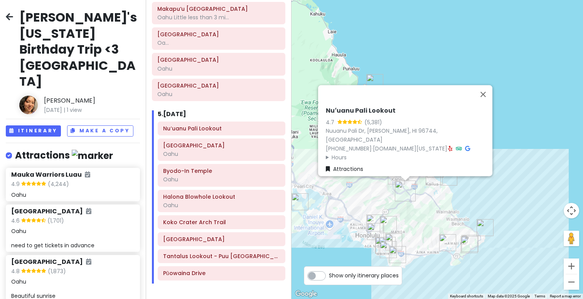
scroll to position [463, 0]
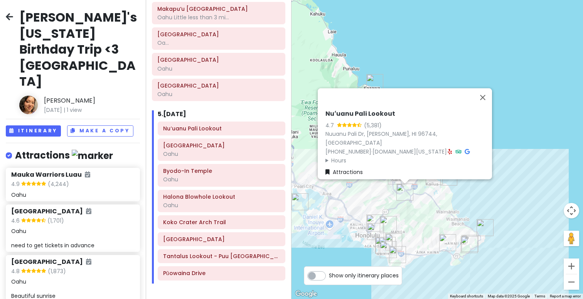
click at [7, 15] on icon at bounding box center [9, 16] width 7 height 6
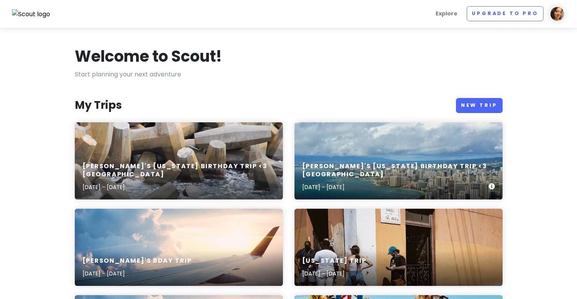
click at [350, 153] on div "[PERSON_NAME]'s [US_STATE] Birthday Trip <3 Oahu [DATE] - [DATE]" at bounding box center [399, 160] width 208 height 77
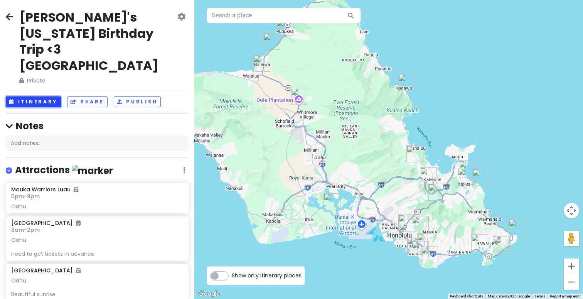
click at [44, 96] on button "Itinerary" at bounding box center [33, 101] width 55 height 11
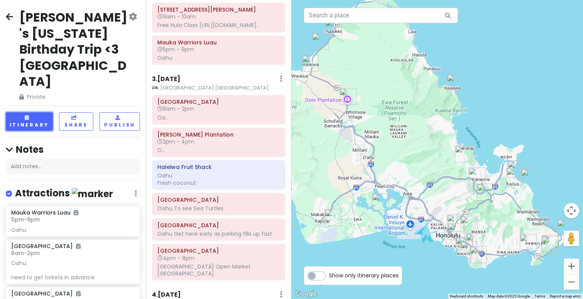
scroll to position [136, 0]
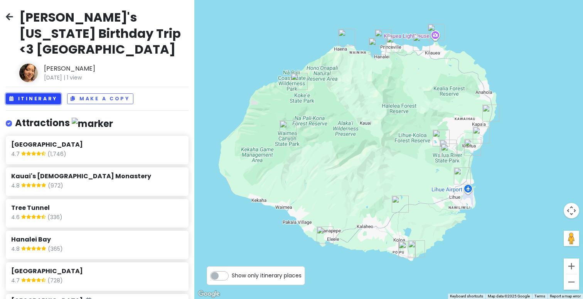
click at [39, 93] on button "Itinerary" at bounding box center [33, 98] width 55 height 11
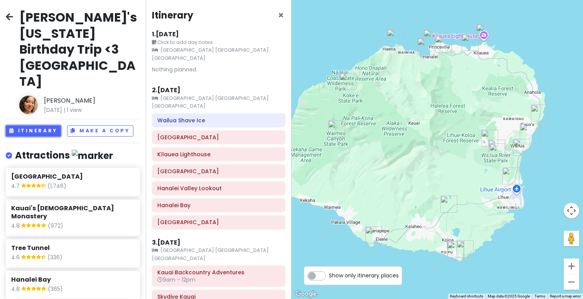
click at [216, 117] on h6 "Wailua Shave Ice" at bounding box center [218, 120] width 123 height 7
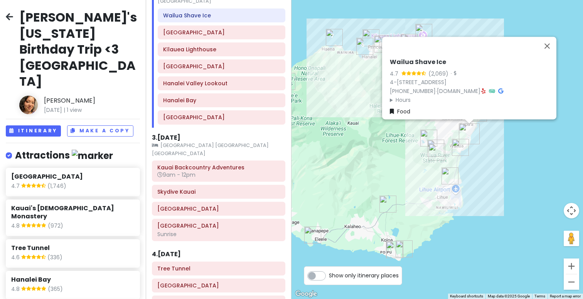
scroll to position [127, 0]
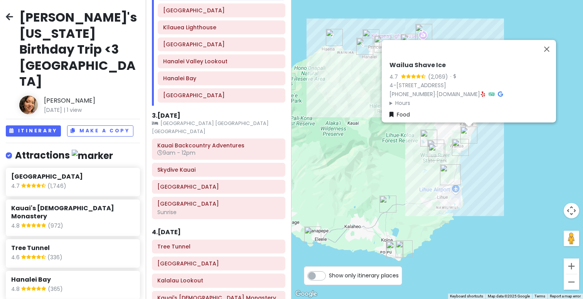
click at [256, 142] on h6 "Kauai Backcountry Adventures" at bounding box center [218, 145] width 123 height 7
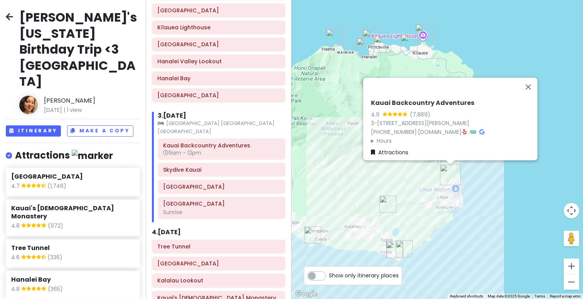
scroll to position [162, 0]
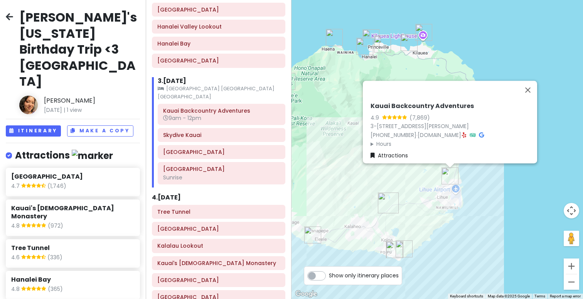
click at [233, 208] on h6 "Tree Tunnel" at bounding box center [218, 211] width 123 height 7
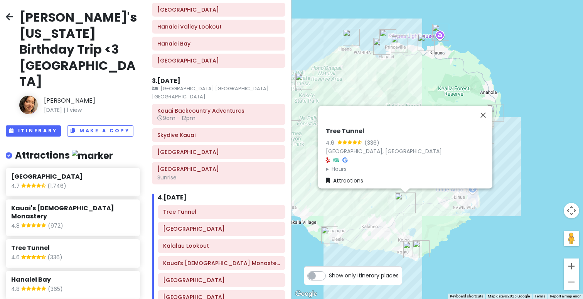
scroll to position [154, 0]
